Goal: Task Accomplishment & Management: Complete application form

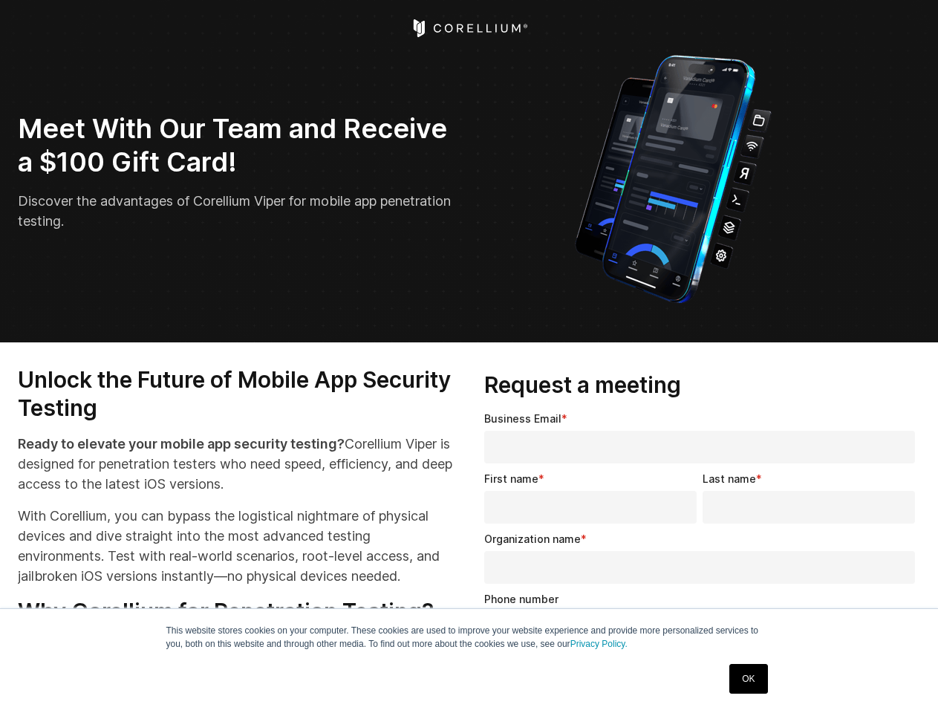
select select "**"
click at [703, 562] on input "Organization name *" at bounding box center [699, 567] width 431 height 33
click at [906, 680] on img "Open Intercom Messenger" at bounding box center [906, 681] width 18 height 18
